Goal: Information Seeking & Learning: Learn about a topic

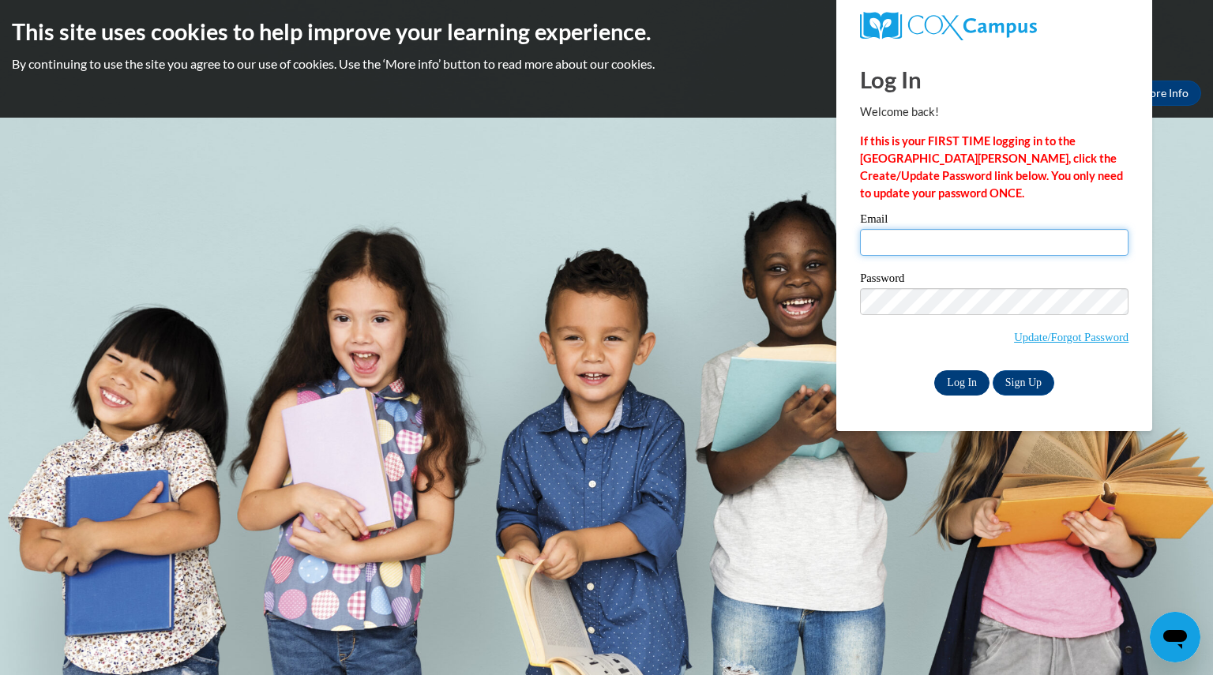
type input "[PERSON_NAME][EMAIL_ADDRESS][PERSON_NAME][DOMAIN_NAME]"
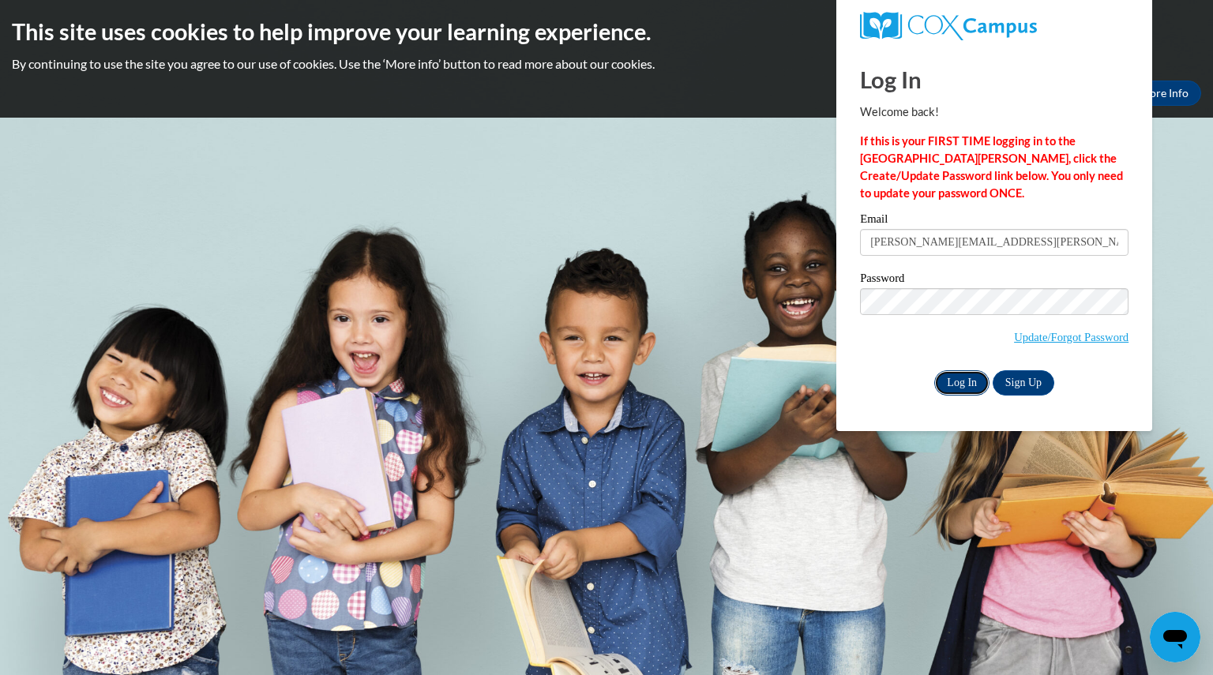
click at [952, 375] on input "Log In" at bounding box center [962, 382] width 55 height 25
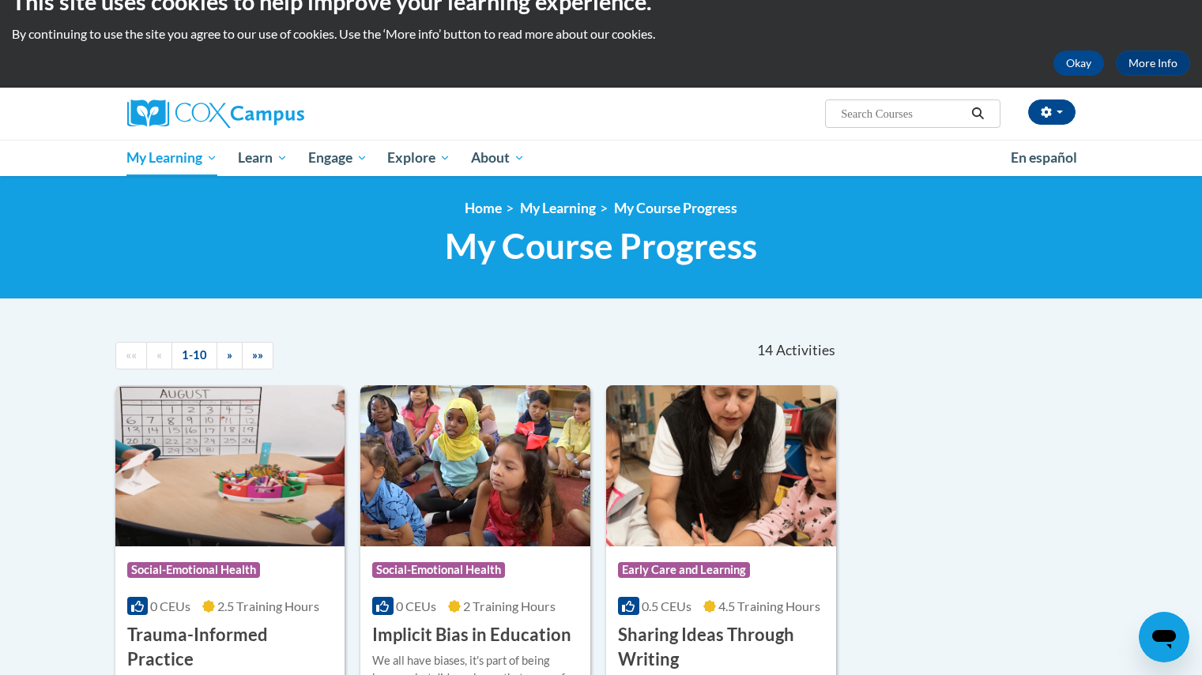
scroll to position [32, 0]
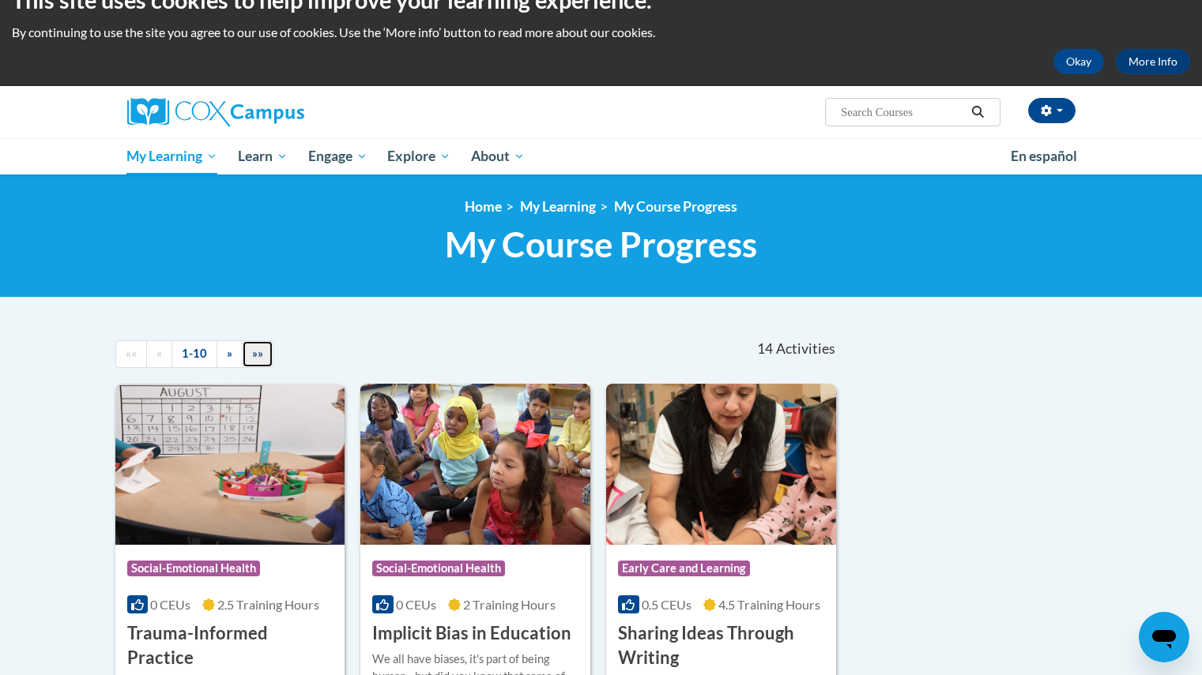
click at [261, 355] on span "»»" at bounding box center [257, 353] width 11 height 13
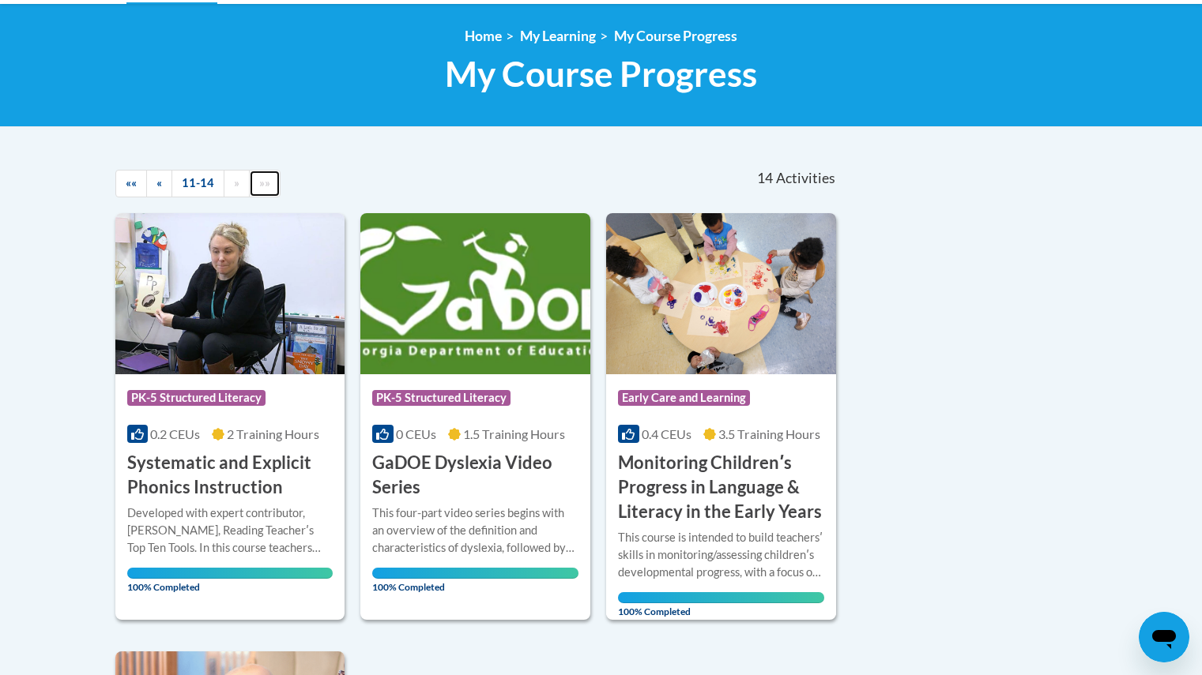
scroll to position [0, 0]
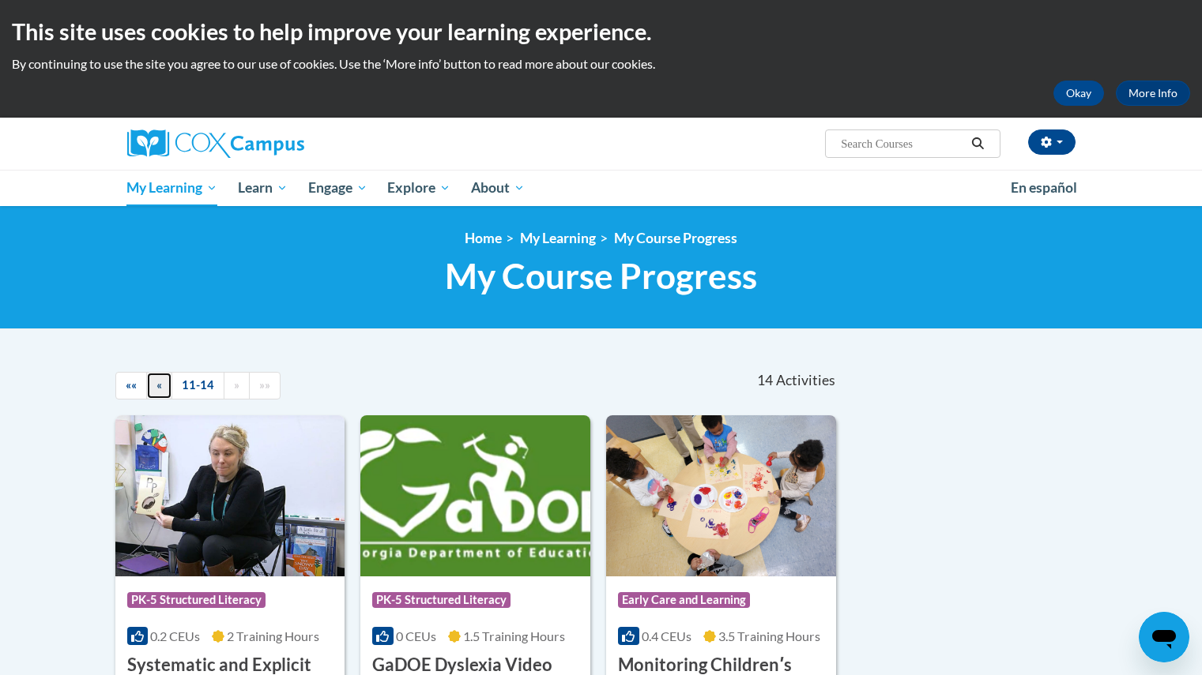
click at [167, 381] on link "«" at bounding box center [159, 386] width 26 height 28
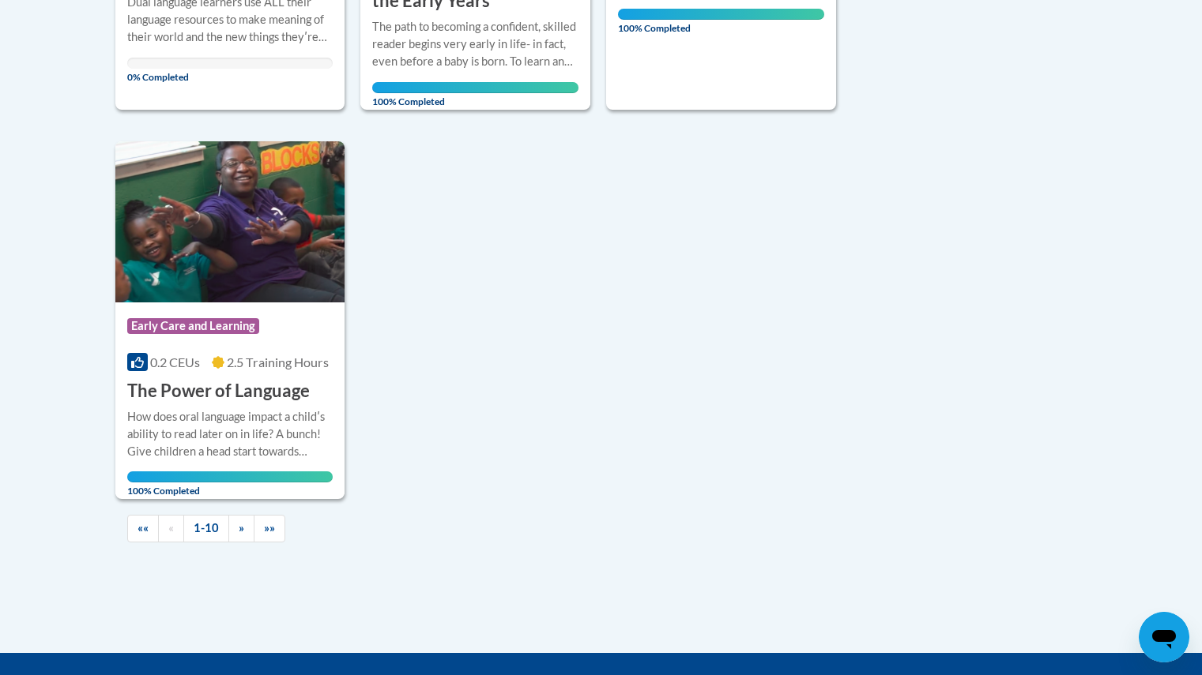
scroll to position [1567, 0]
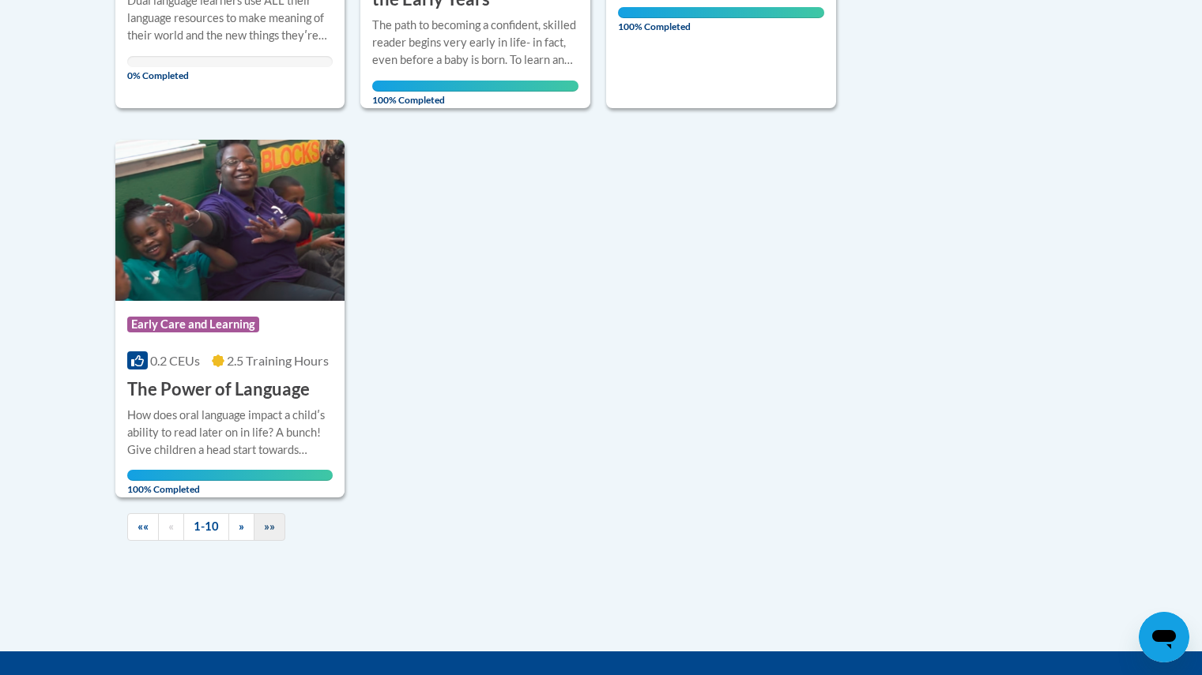
click at [280, 531] on link "»»" at bounding box center [270, 527] width 32 height 28
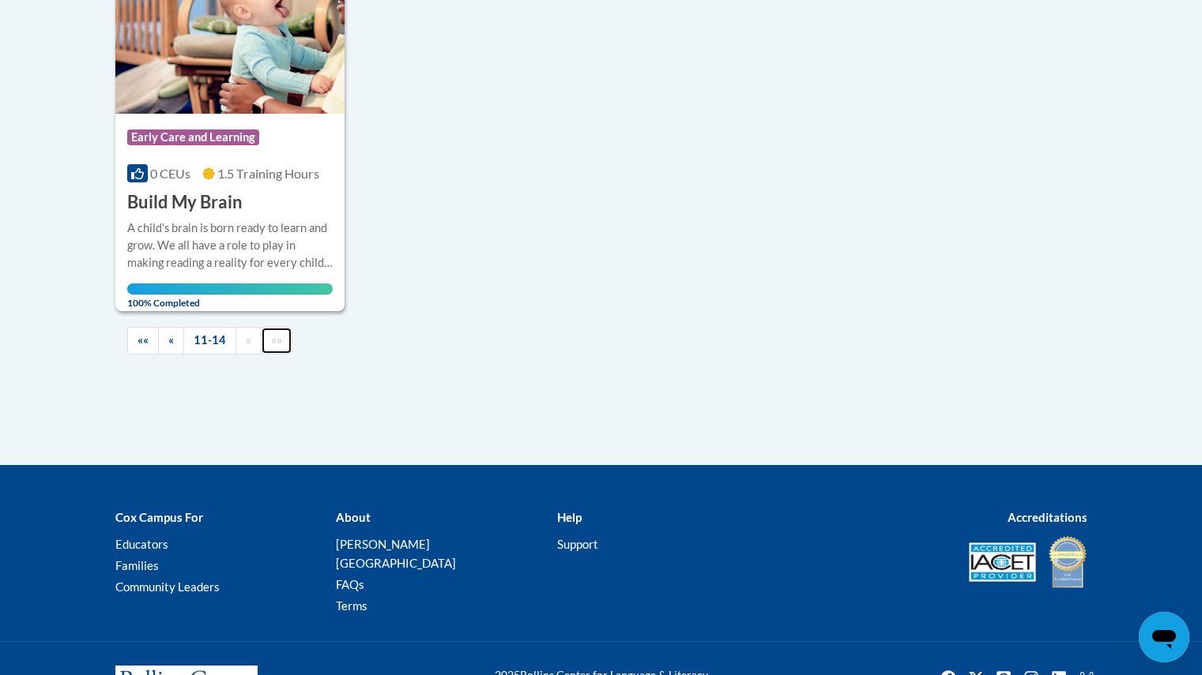
scroll to position [951, 0]
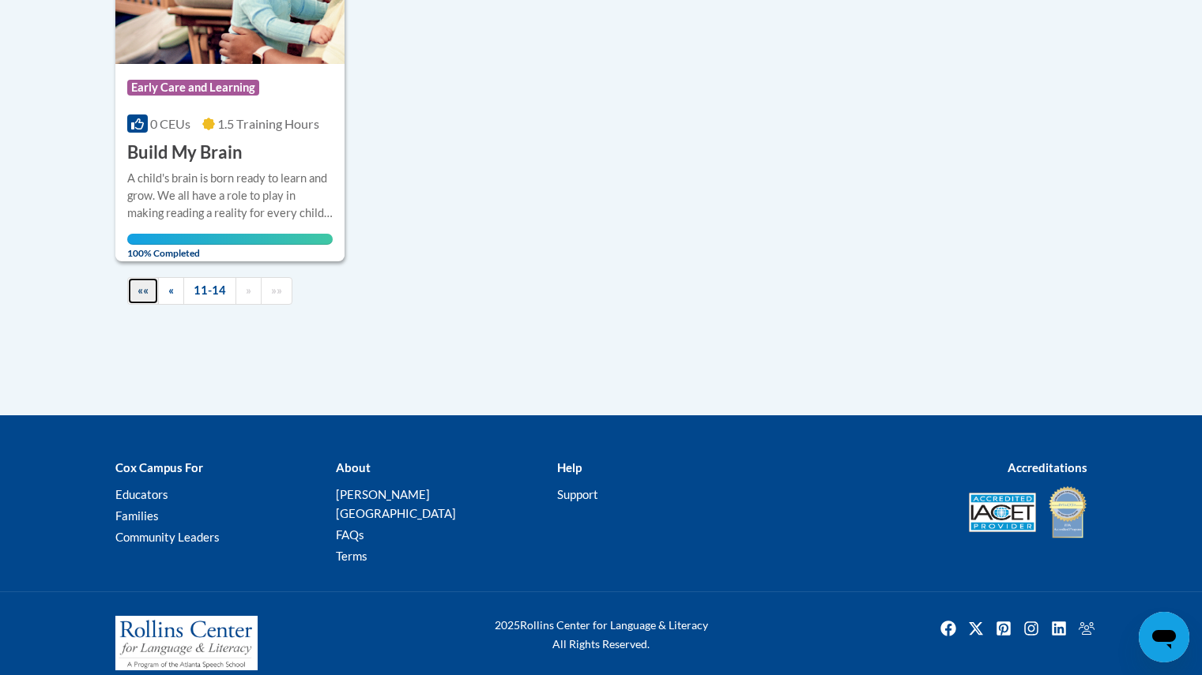
click at [143, 290] on span "««" at bounding box center [142, 290] width 11 height 13
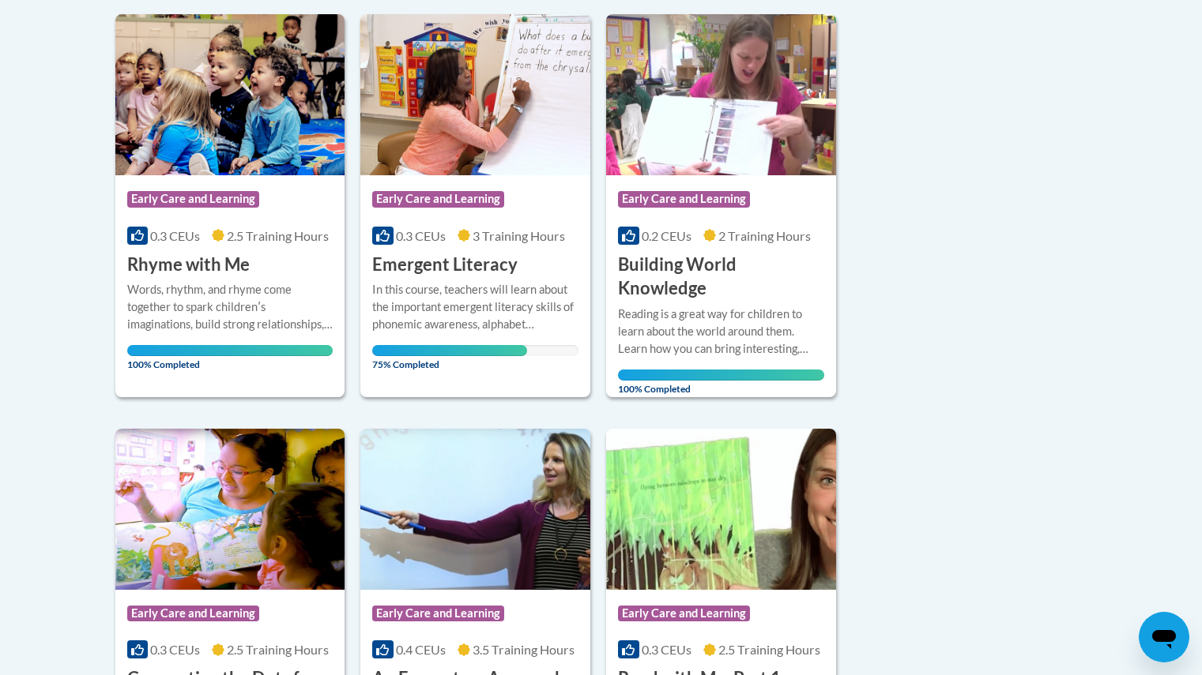
scroll to position [742, 0]
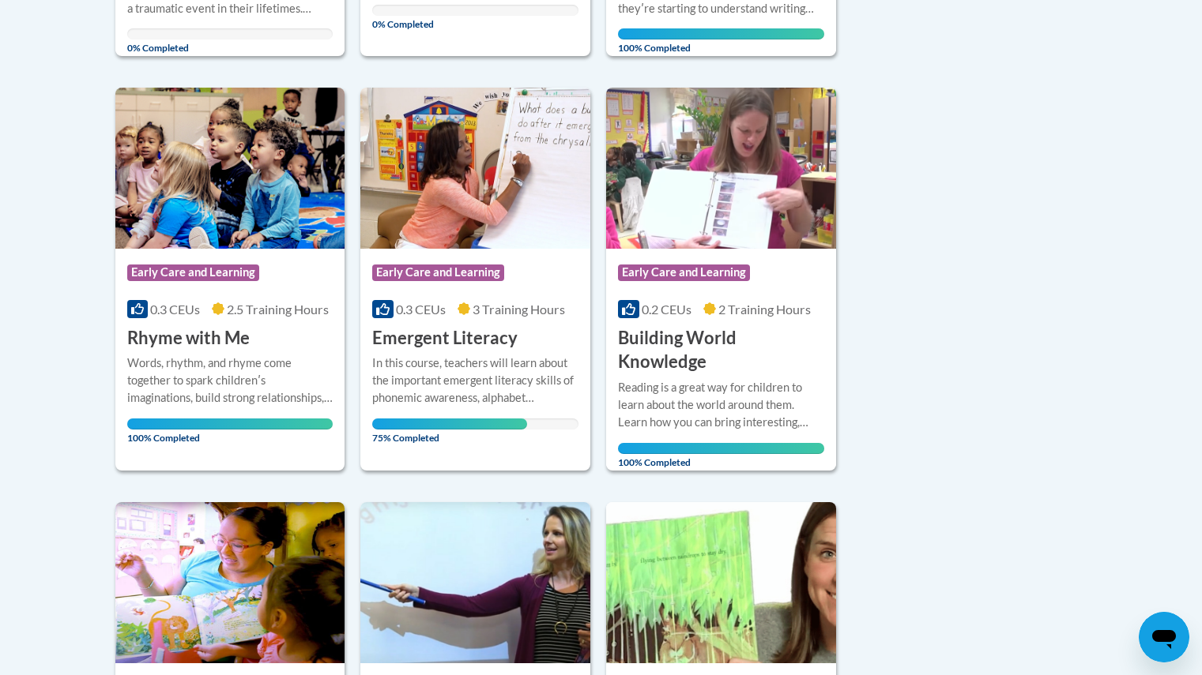
click at [510, 355] on div "In this course, teachers will learn about the important emergent literacy skill…" at bounding box center [475, 381] width 206 height 52
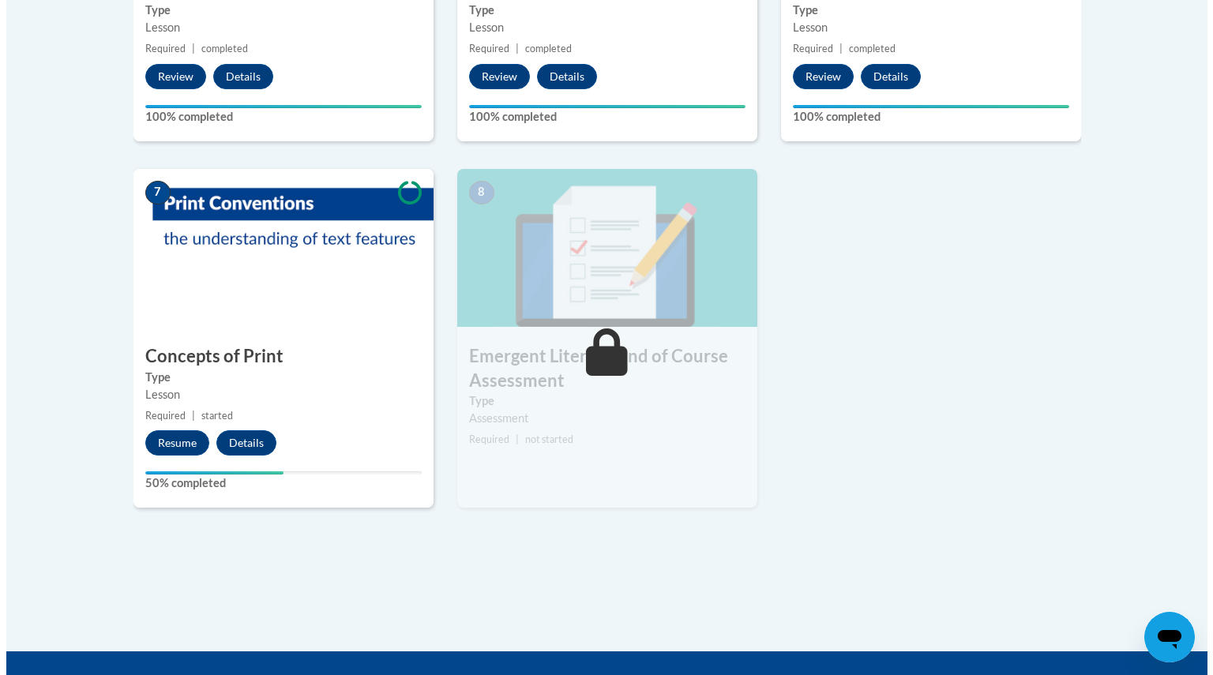
scroll to position [1135, 0]
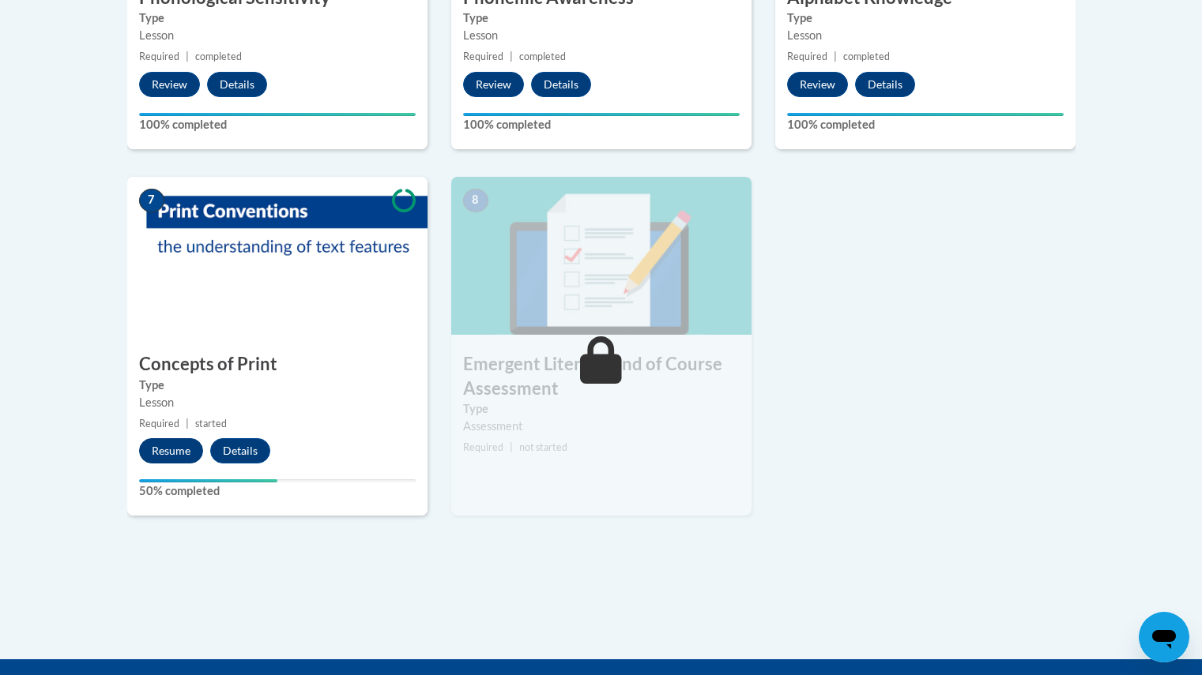
click at [174, 457] on button "Resume" at bounding box center [171, 450] width 64 height 25
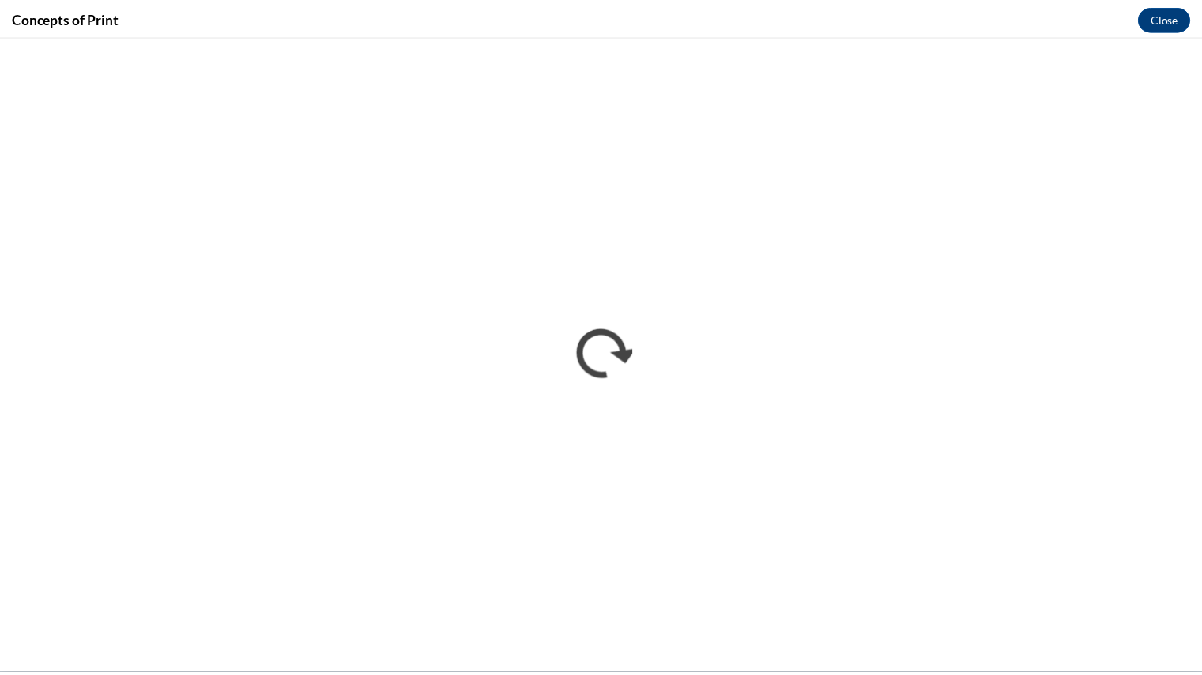
scroll to position [0, 0]
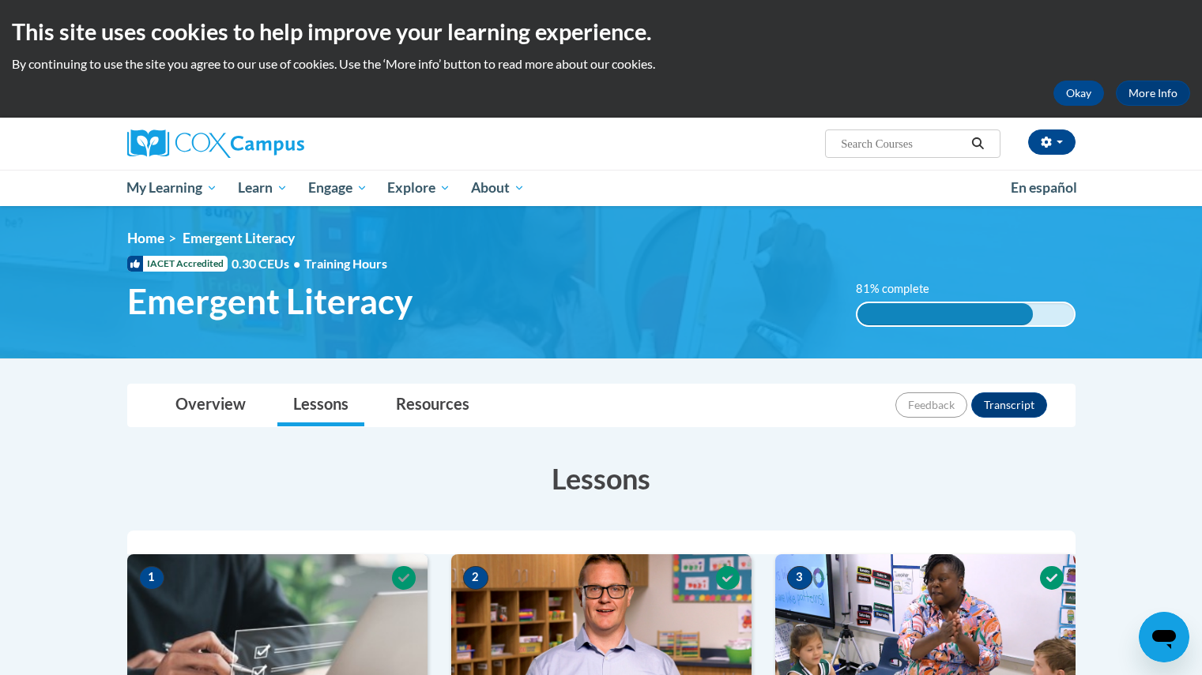
click at [144, 476] on h3 "Lessons" at bounding box center [601, 478] width 948 height 39
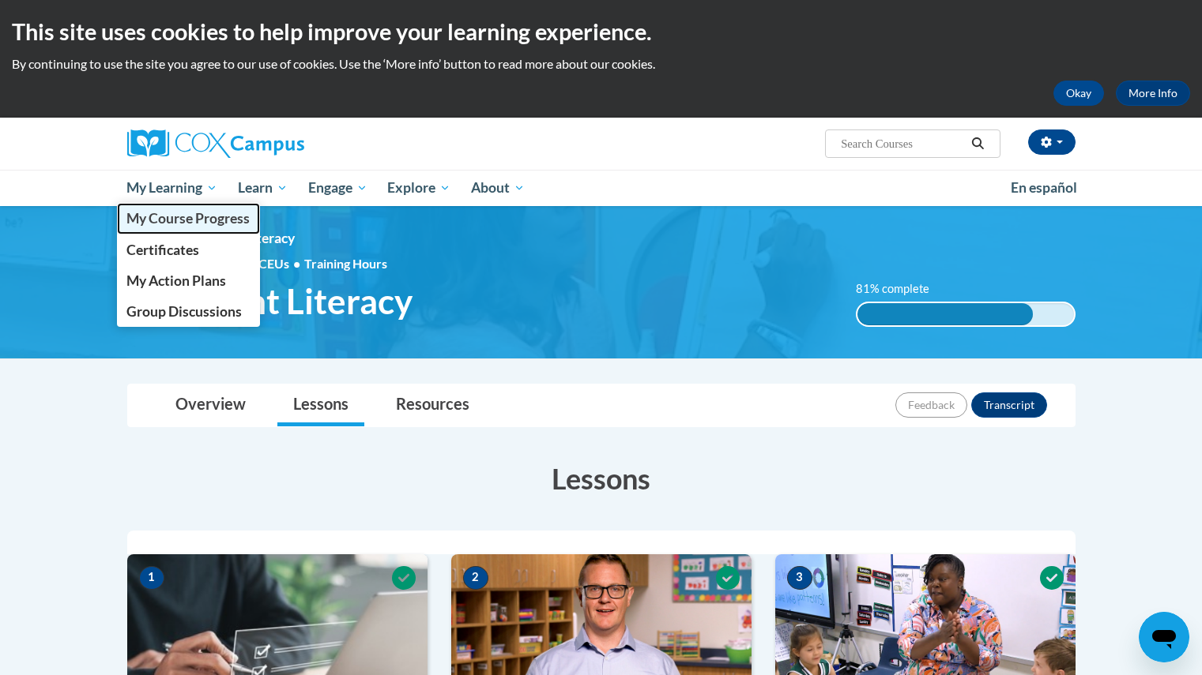
click at [167, 217] on span "My Course Progress" at bounding box center [187, 218] width 123 height 17
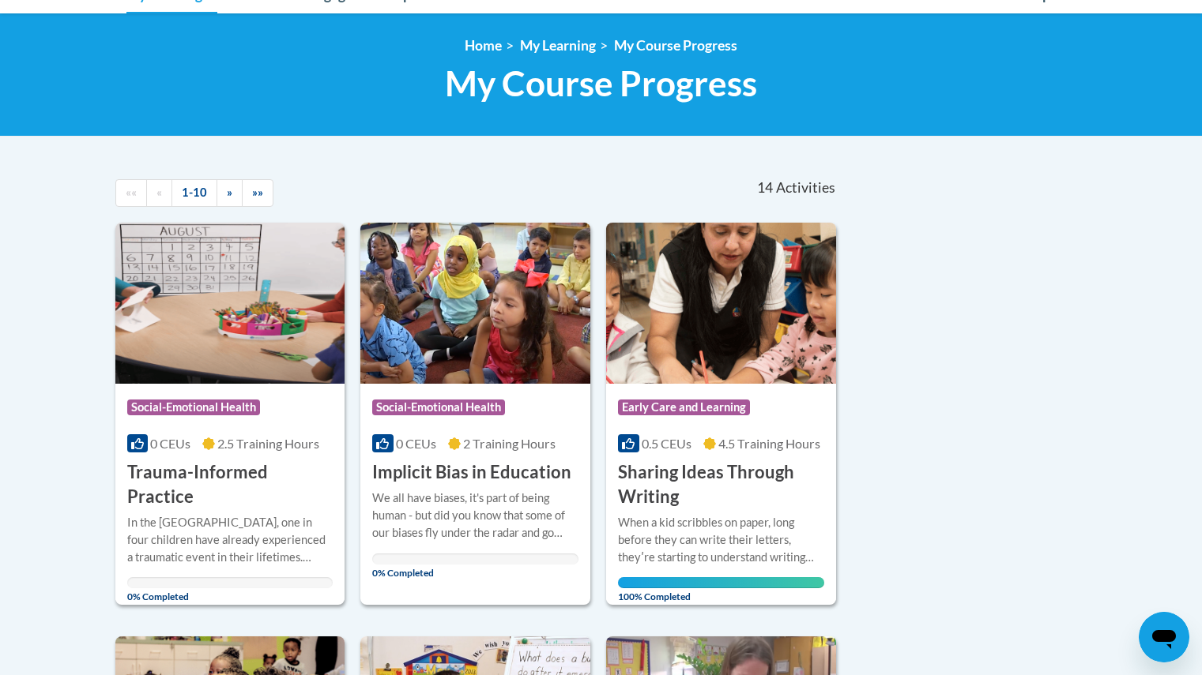
scroll to position [195, 0]
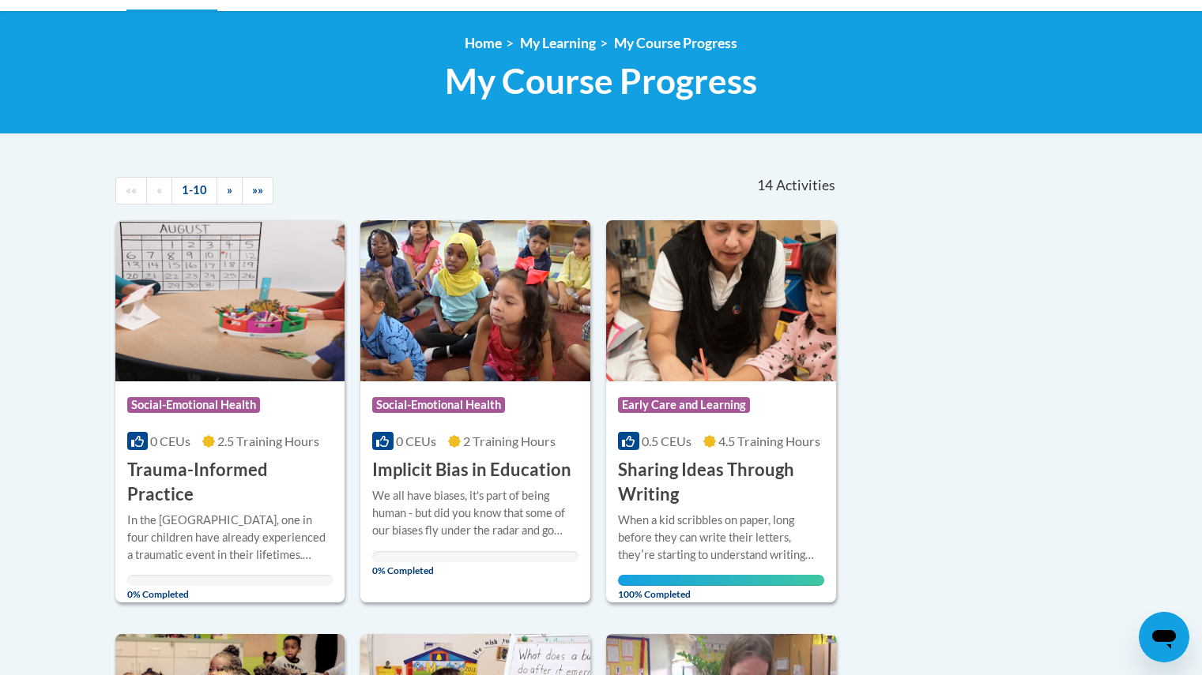
click at [513, 487] on div at bounding box center [475, 487] width 206 height 1
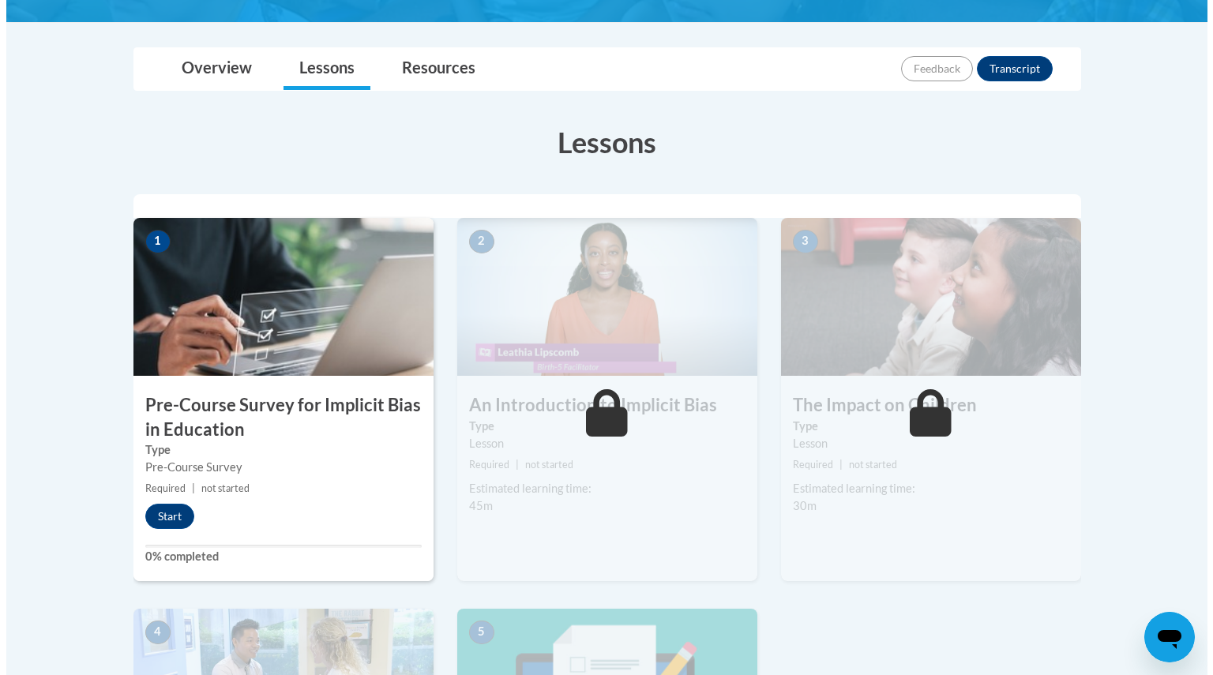
scroll to position [331, 0]
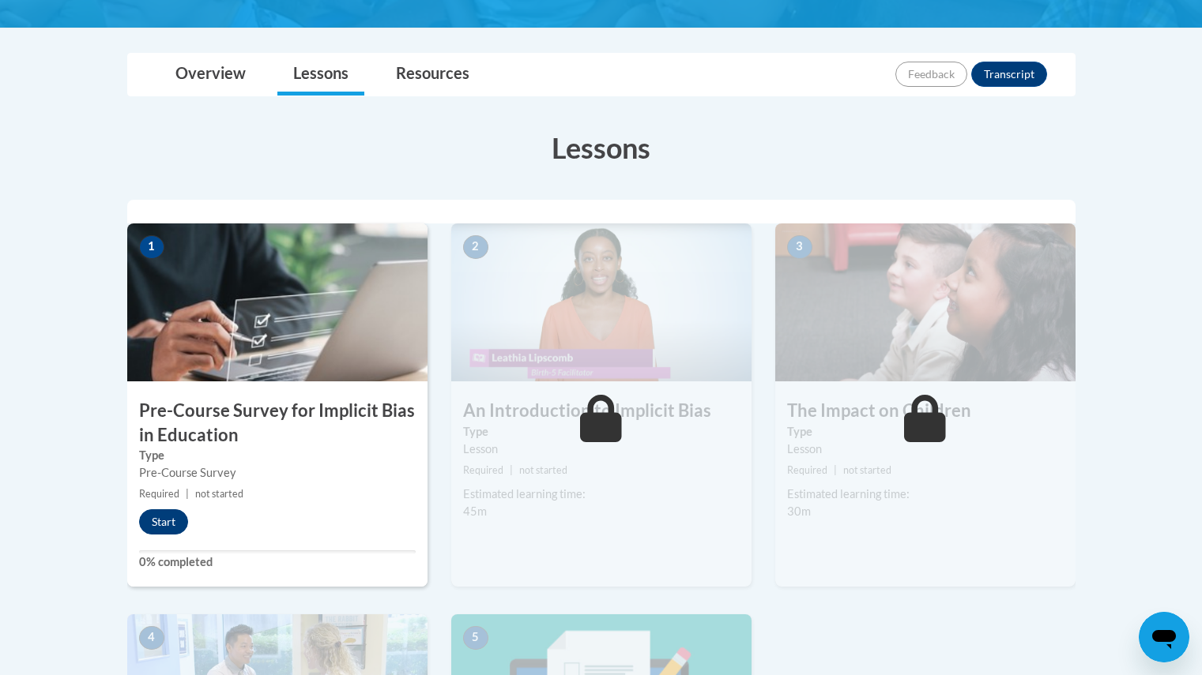
click at [164, 523] on button "Start" at bounding box center [163, 522] width 49 height 25
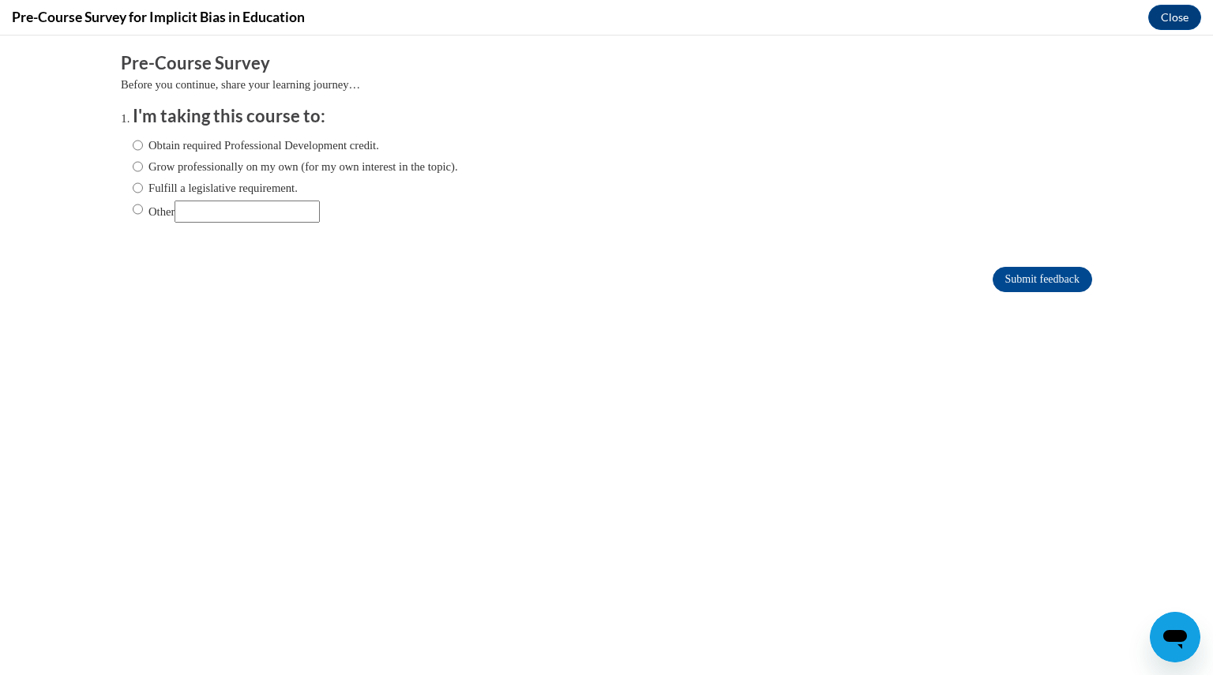
scroll to position [0, 0]
click at [299, 138] on label "Obtain required Professional Development credit." at bounding box center [256, 145] width 246 height 17
click at [143, 138] on input "Obtain required Professional Development credit." at bounding box center [138, 145] width 10 height 17
radio input "true"
click at [1018, 270] on input "Submit feedback" at bounding box center [1043, 279] width 100 height 25
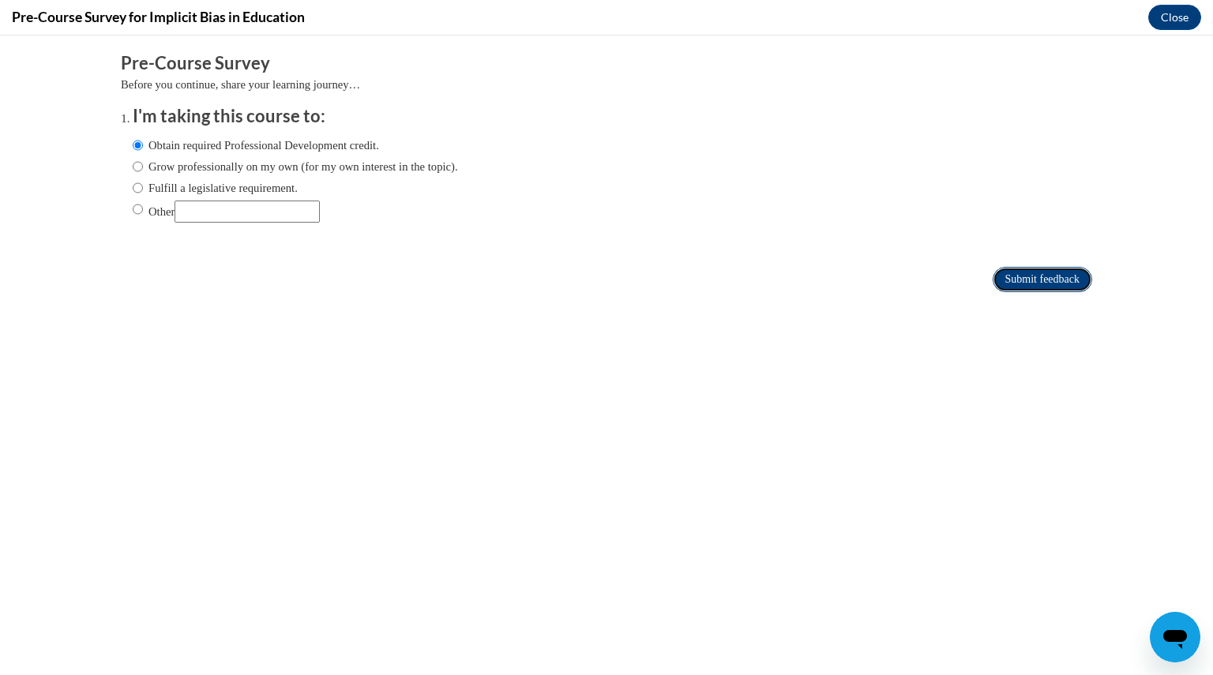
click at [1043, 280] on input "Submit feedback" at bounding box center [1043, 279] width 100 height 25
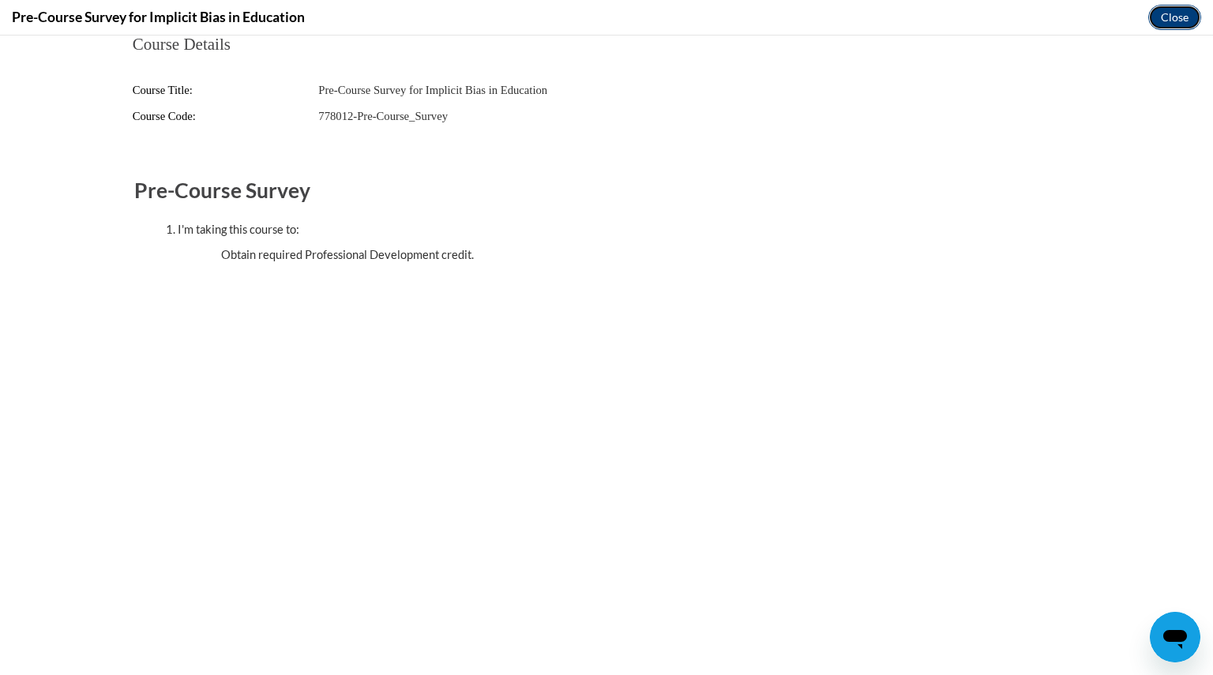
click at [1195, 7] on button "Close" at bounding box center [1175, 17] width 53 height 25
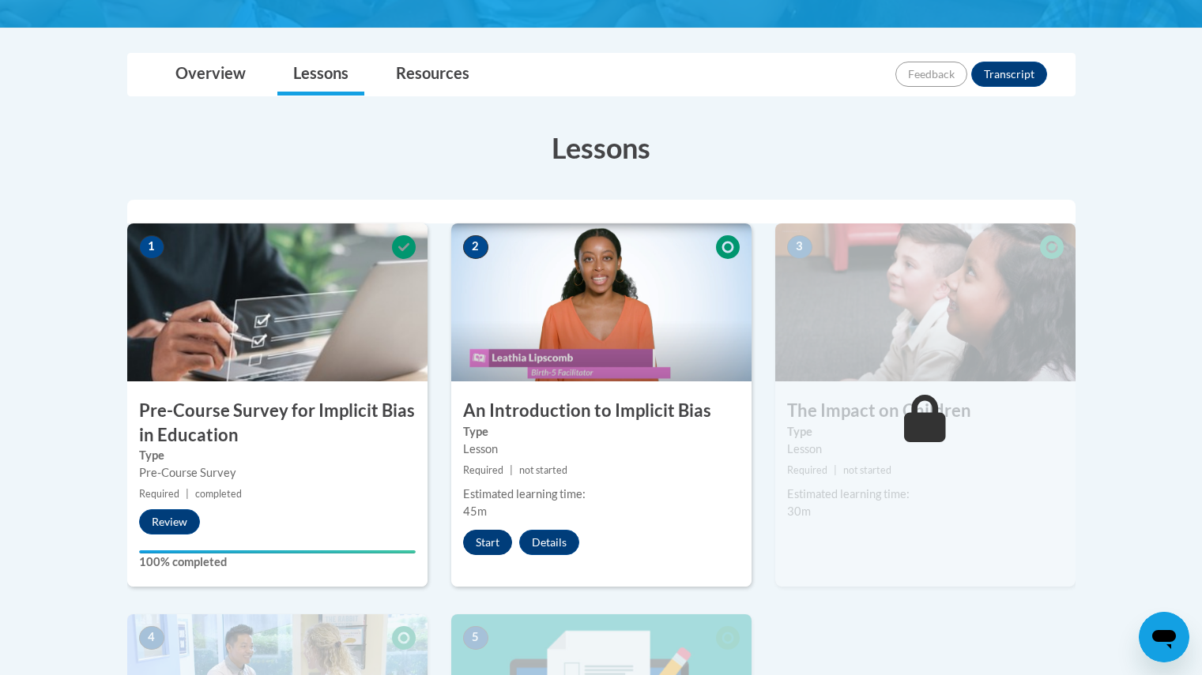
click at [494, 538] on button "Start" at bounding box center [487, 542] width 49 height 25
